Goal: Task Accomplishment & Management: Manage account settings

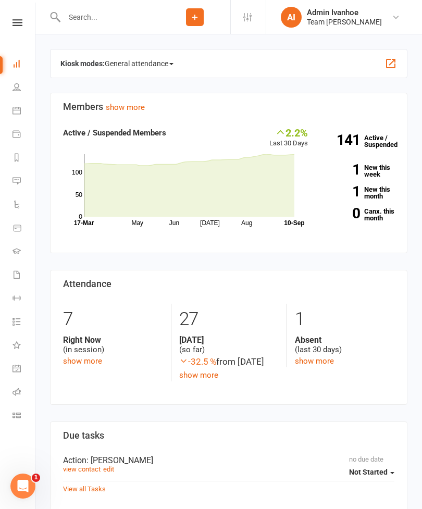
click at [17, 385] on link "Roll call" at bounding box center [24, 393] width 23 height 23
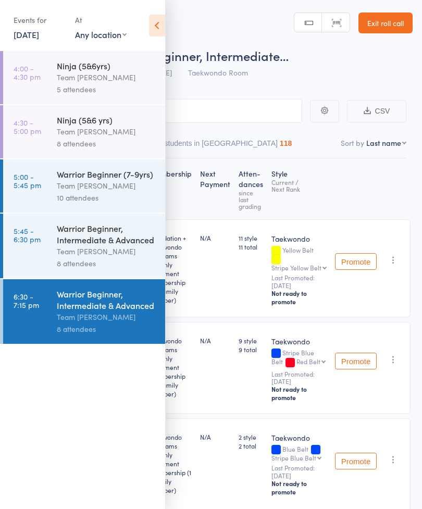
click at [152, 23] on icon at bounding box center [157, 26] width 16 height 22
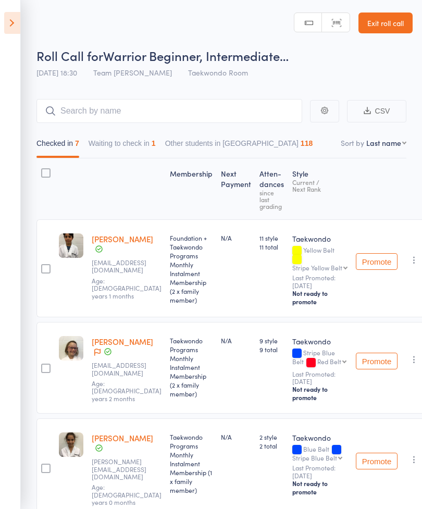
click at [121, 147] on button "Waiting to check in 1" at bounding box center [122, 146] width 67 height 24
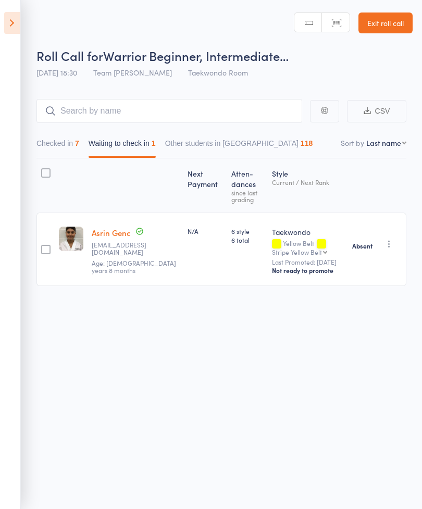
click at [64, 148] on button "Checked in 7" at bounding box center [57, 146] width 43 height 24
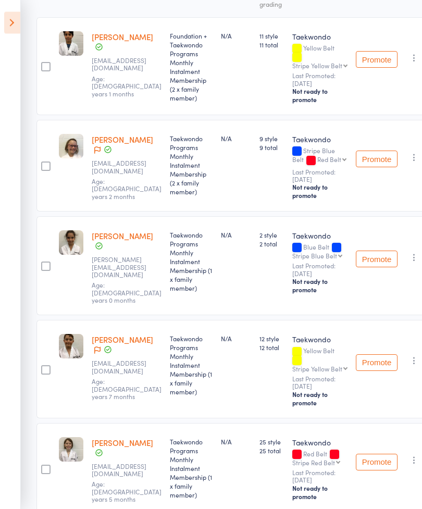
scroll to position [197, 0]
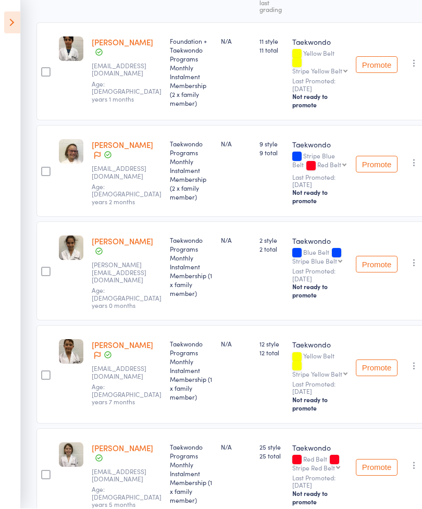
click at [420, 266] on div "Promote Undo check-in Promote Send message Add Note Add Task Add Flag Remove Ma…" at bounding box center [392, 271] width 80 height 99
click at [419, 267] on div "Promote Undo check-in Promote Send message Add Note Add Task Add Flag Remove Ma…" at bounding box center [392, 271] width 80 height 99
click at [414, 267] on icon "button" at bounding box center [414, 263] width 10 height 10
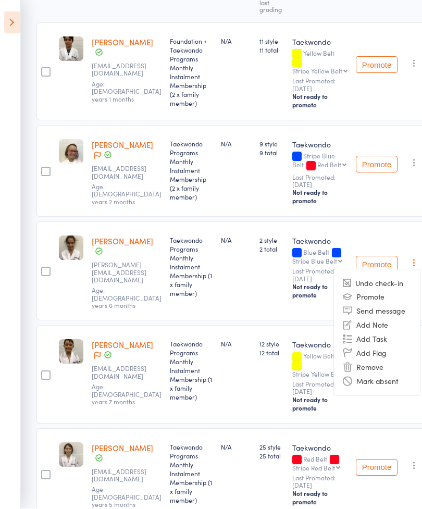
scroll to position [197, 0]
click at [380, 360] on li "Add Flag" at bounding box center [377, 353] width 86 height 14
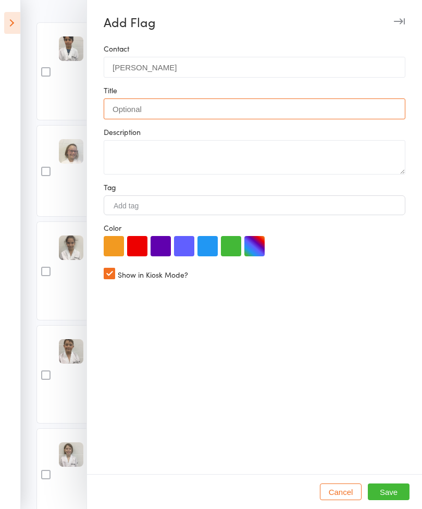
click at [172, 118] on input "text" at bounding box center [255, 109] width 302 height 21
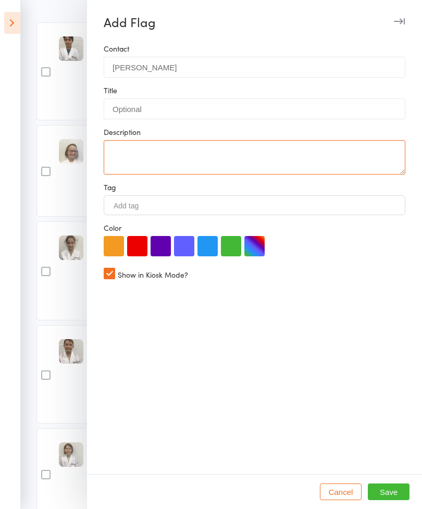
click at [191, 143] on textarea at bounding box center [255, 157] width 302 height 34
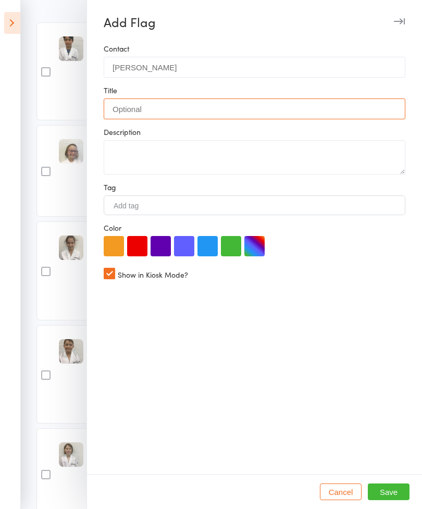
click at [207, 107] on input "text" at bounding box center [255, 109] width 302 height 21
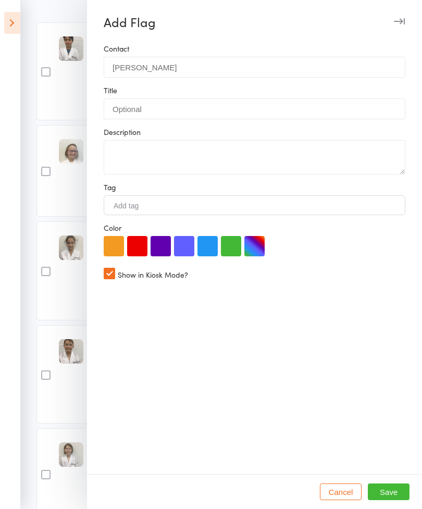
click at [182, 209] on div "Add tag" at bounding box center [255, 205] width 302 height 20
type input "x2 tapes on 17th"
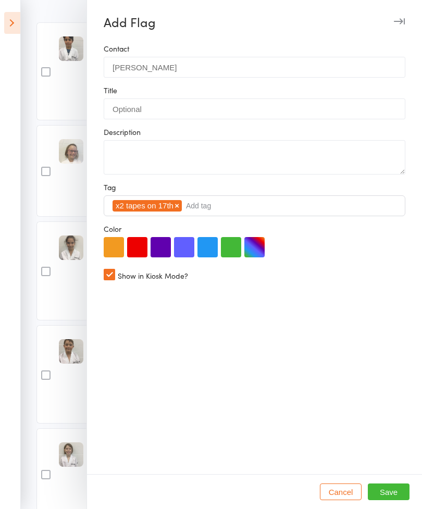
click at [399, 500] on button "Save" at bounding box center [389, 492] width 42 height 17
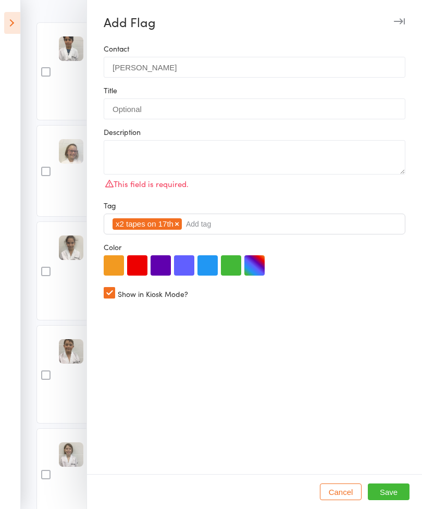
click at [156, 222] on span "x2 tapes on 17th" at bounding box center [145, 223] width 58 height 9
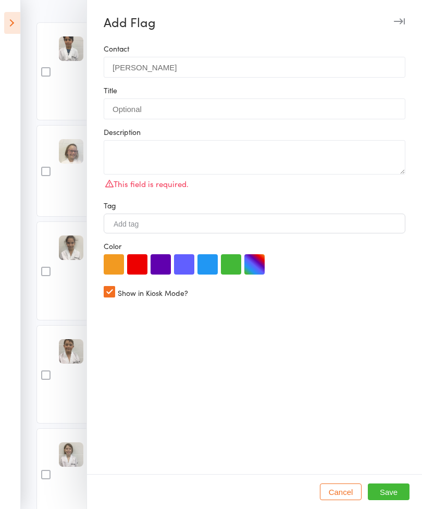
click at [147, 220] on input "Add tag" at bounding box center [131, 223] width 36 height 9
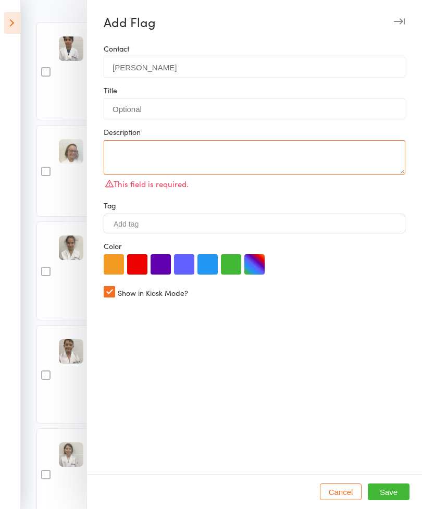
click at [177, 147] on textarea at bounding box center [255, 157] width 302 height 34
type textarea "x2 tapes for 17th"
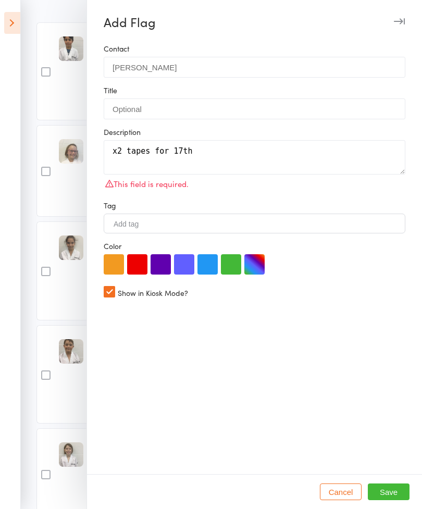
click at [400, 500] on button "Save" at bounding box center [389, 492] width 42 height 17
